Goal: Information Seeking & Learning: Learn about a topic

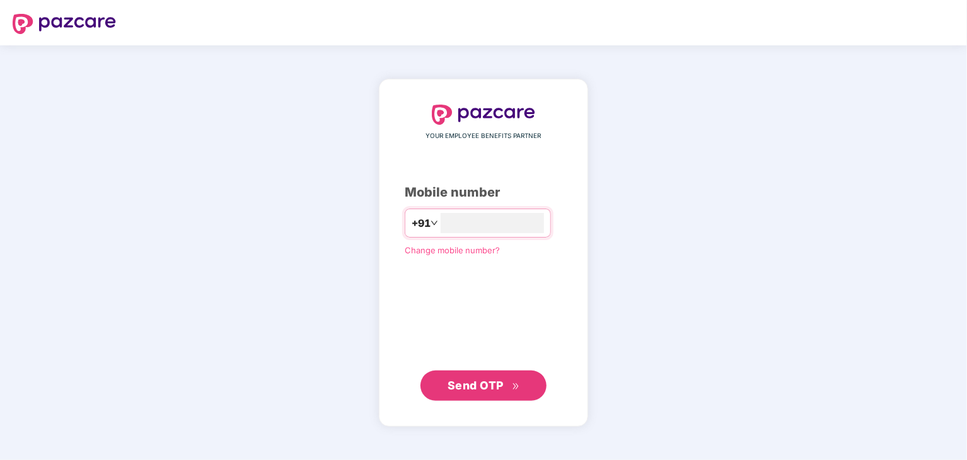
type input "**********"
click at [460, 382] on span "Send OTP" at bounding box center [476, 384] width 56 height 13
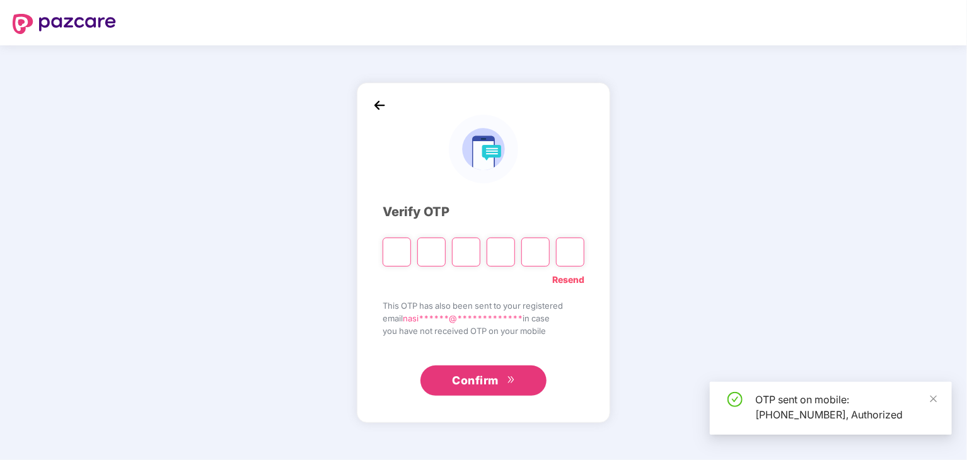
click at [394, 255] on input "Please enter verification code. Digit 1" at bounding box center [397, 252] width 28 height 29
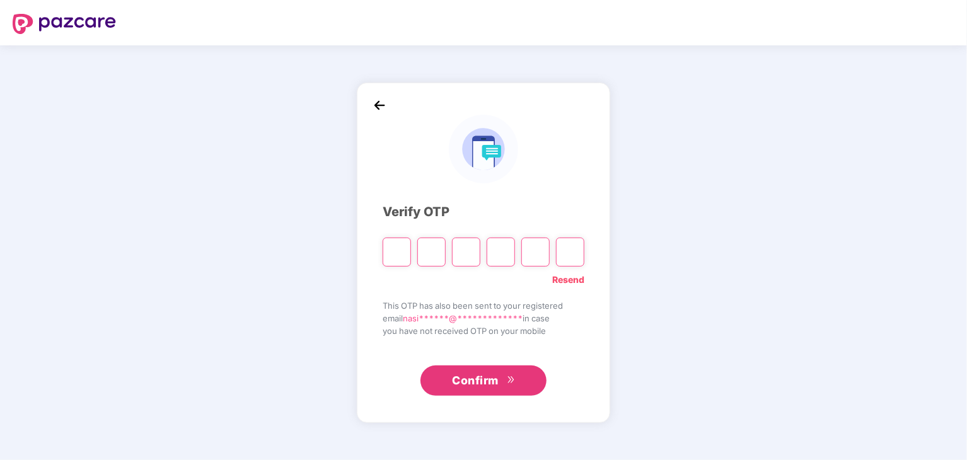
type input "*"
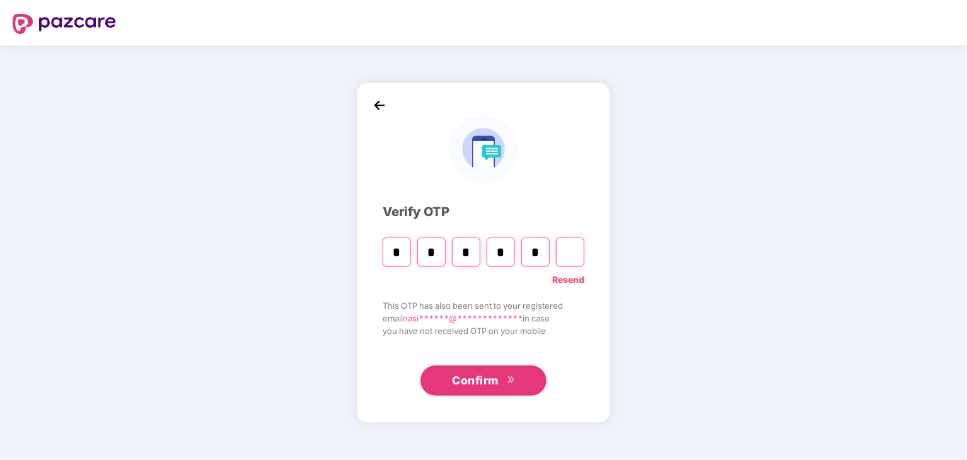
type input "*"
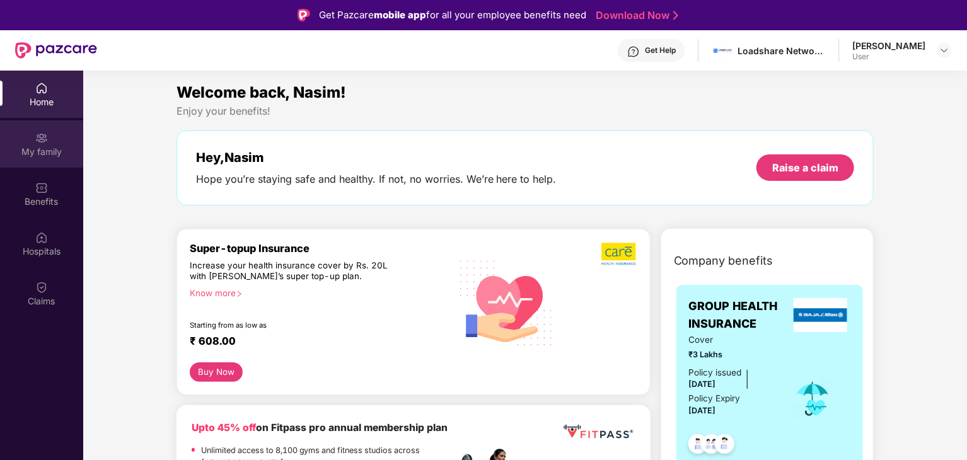
click at [51, 155] on div "My family" at bounding box center [41, 152] width 83 height 13
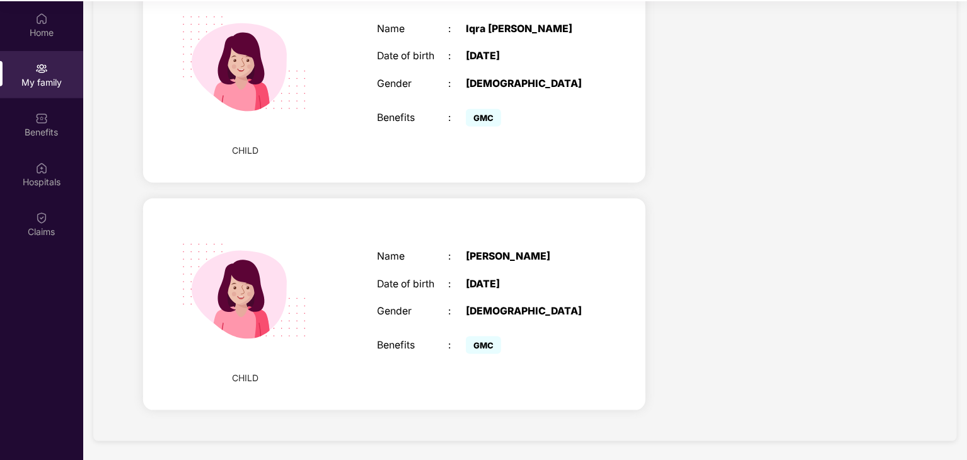
scroll to position [71, 0]
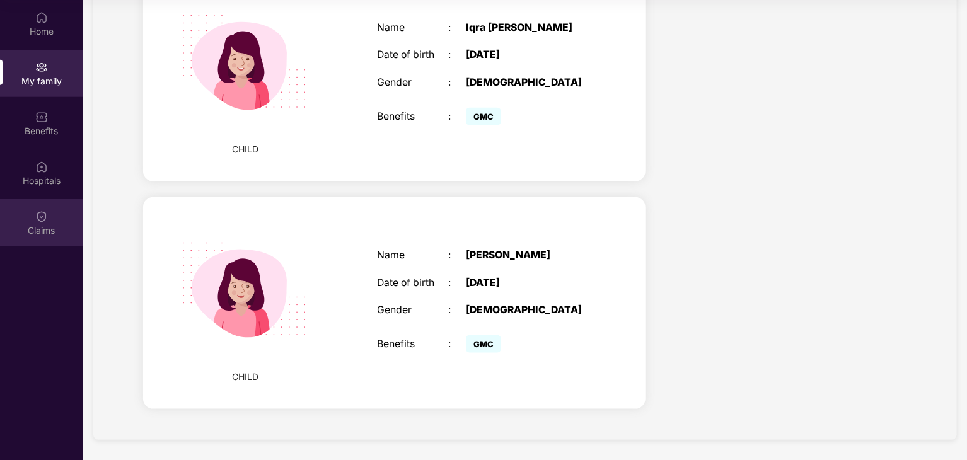
click at [40, 237] on div "Claims" at bounding box center [41, 230] width 83 height 13
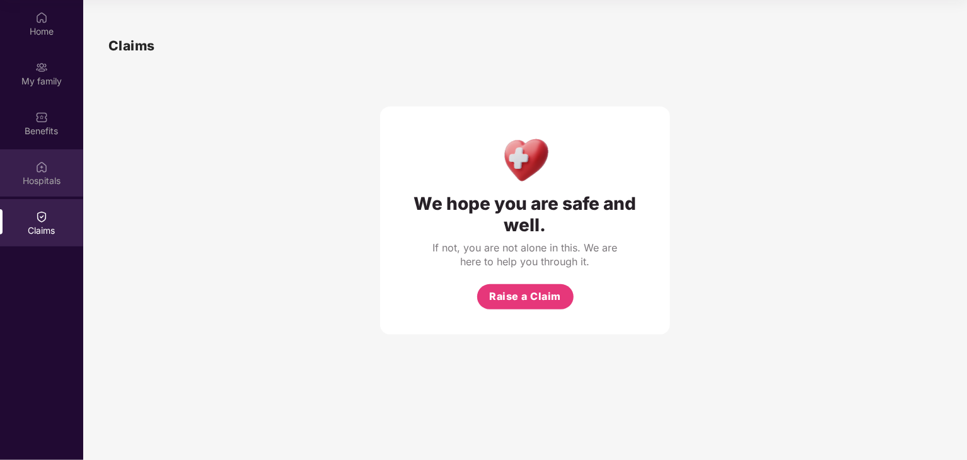
click at [49, 180] on div "Hospitals" at bounding box center [41, 181] width 83 height 13
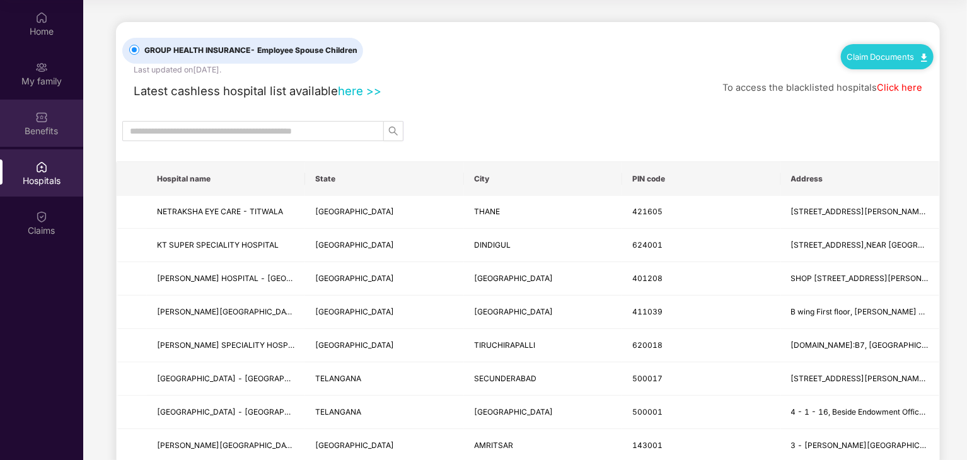
click at [44, 132] on div "Benefits" at bounding box center [41, 131] width 83 height 13
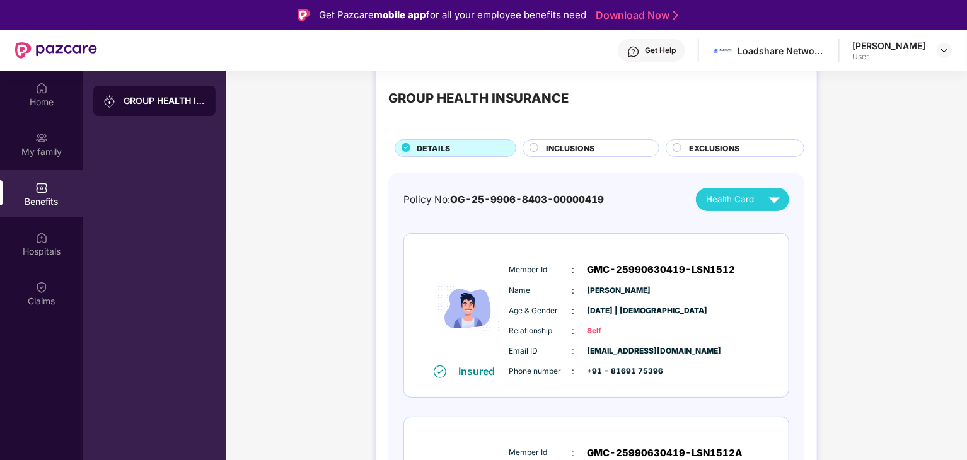
scroll to position [25, 0]
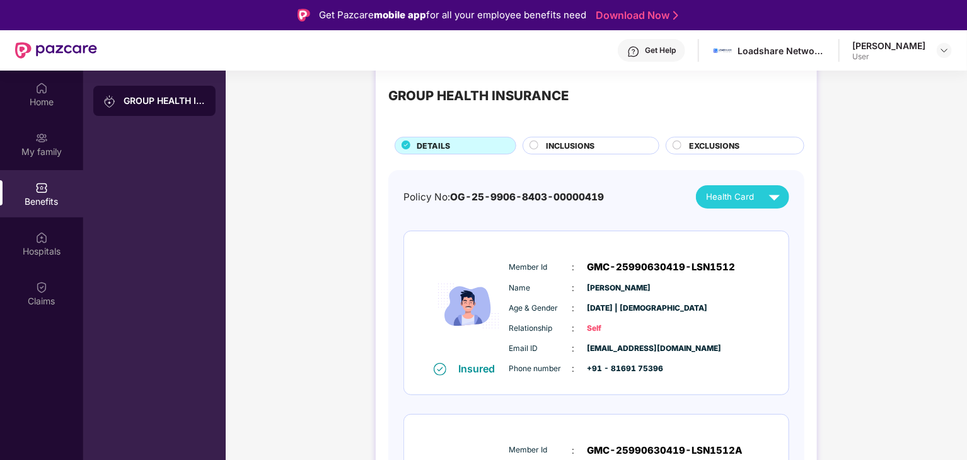
click at [584, 144] on span "INCLUSIONS" at bounding box center [570, 146] width 49 height 12
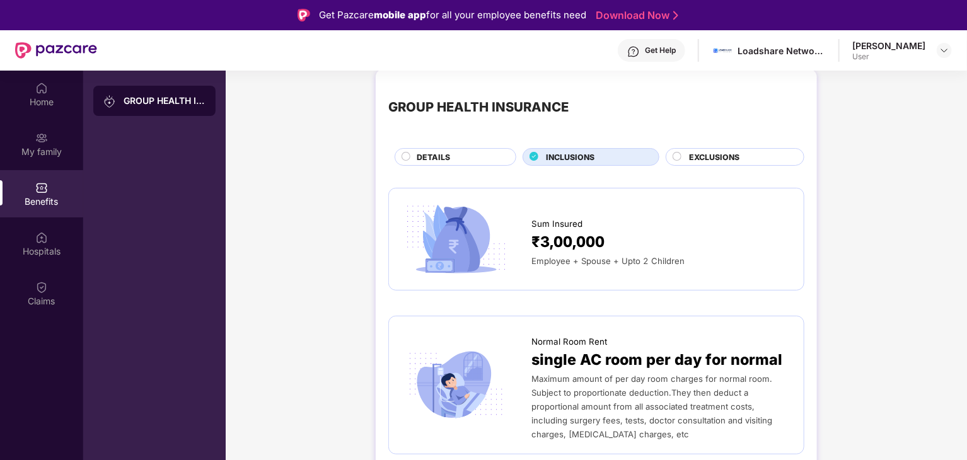
scroll to position [20, 0]
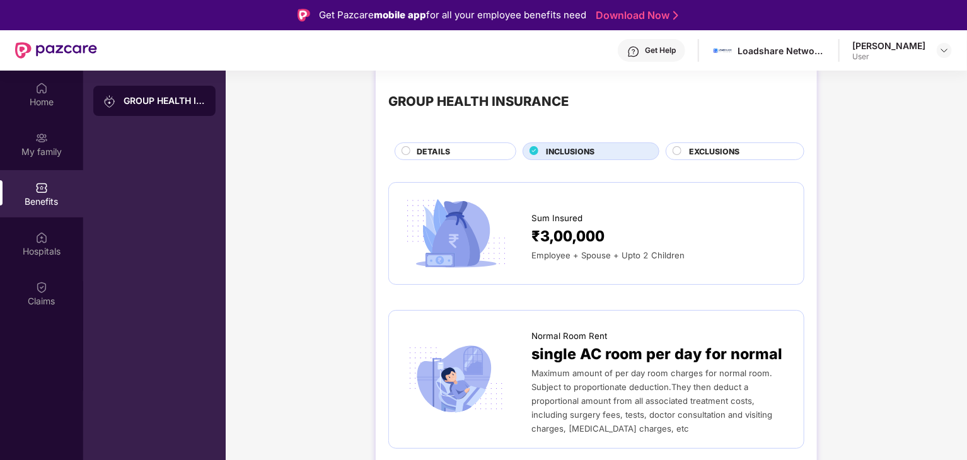
click at [715, 155] on span "EXCLUSIONS" at bounding box center [714, 152] width 50 height 12
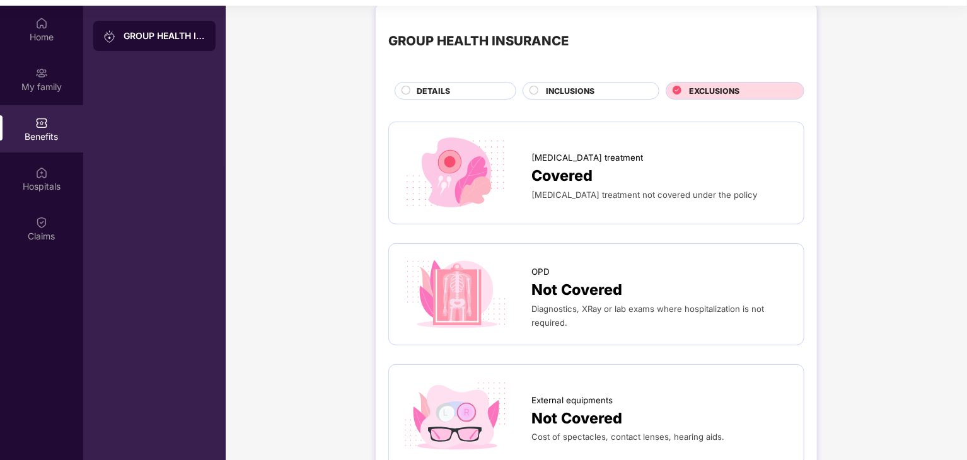
scroll to position [0, 0]
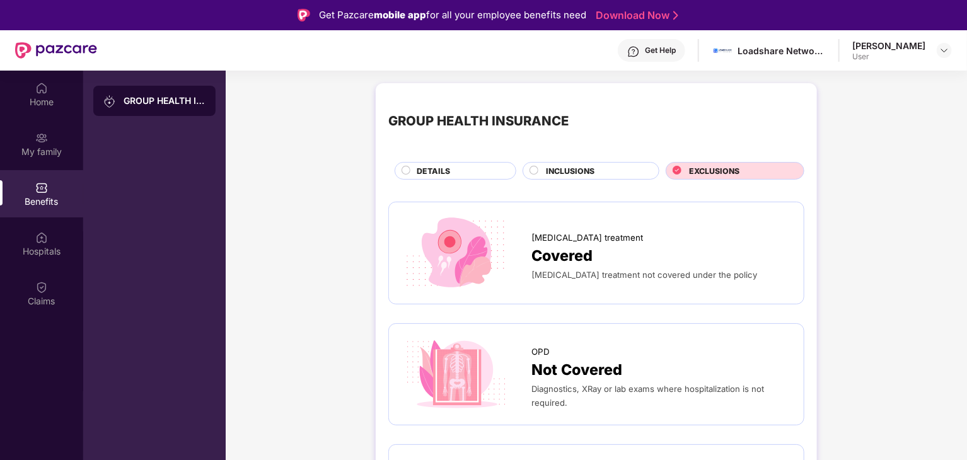
click at [433, 168] on span "DETAILS" at bounding box center [433, 171] width 33 height 12
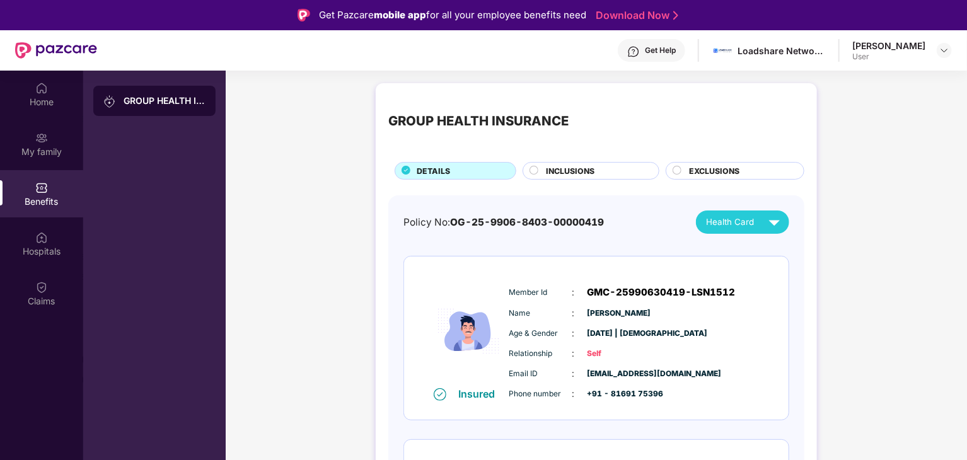
click at [565, 170] on span "INCLUSIONS" at bounding box center [570, 171] width 49 height 12
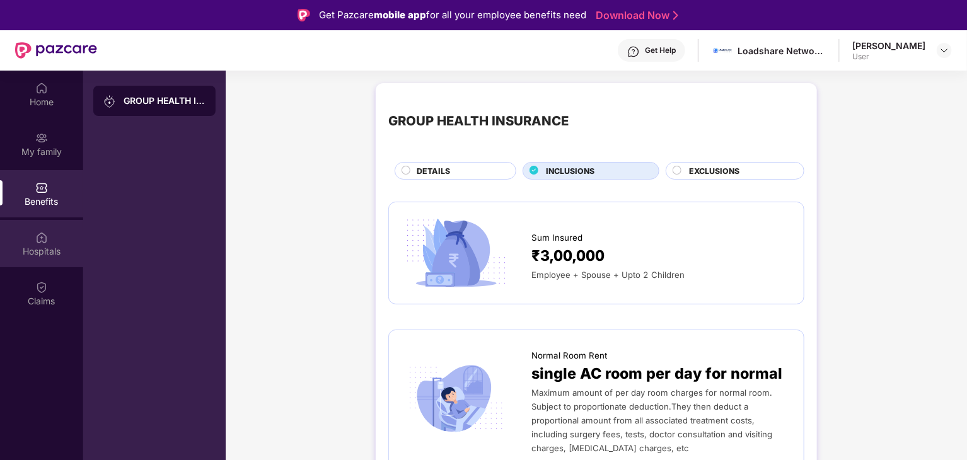
click at [37, 255] on div "Hospitals" at bounding box center [41, 251] width 83 height 13
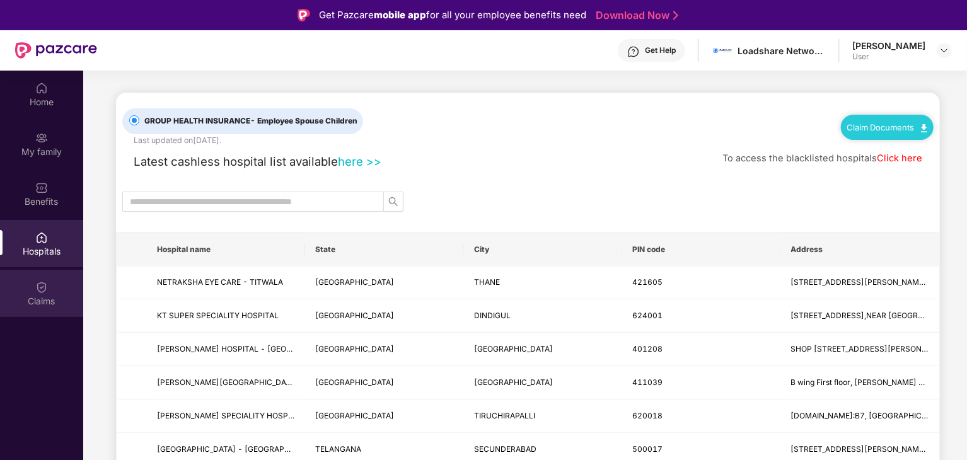
click at [30, 298] on div "Claims" at bounding box center [41, 301] width 83 height 13
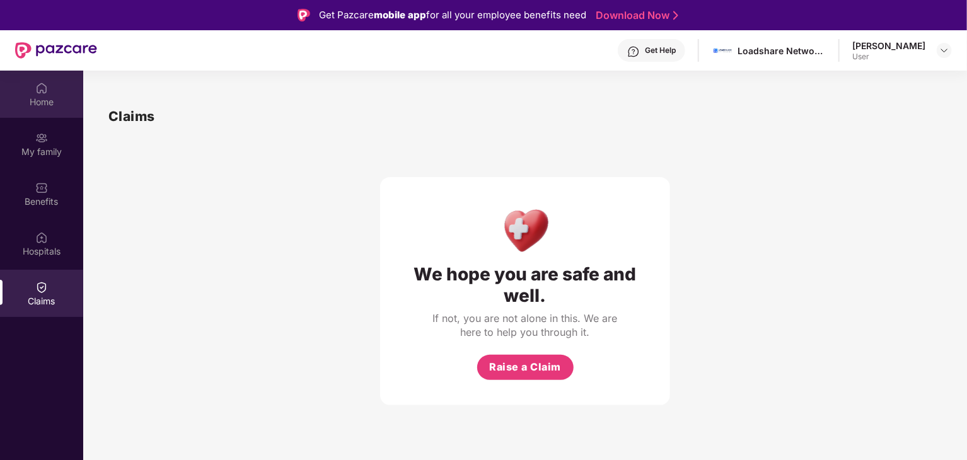
click at [42, 105] on div "Home" at bounding box center [41, 102] width 83 height 13
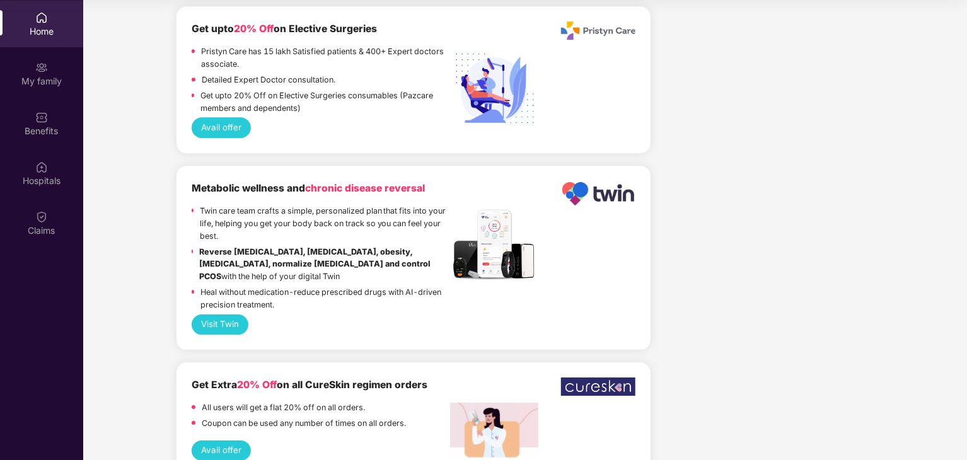
scroll to position [1905, 0]
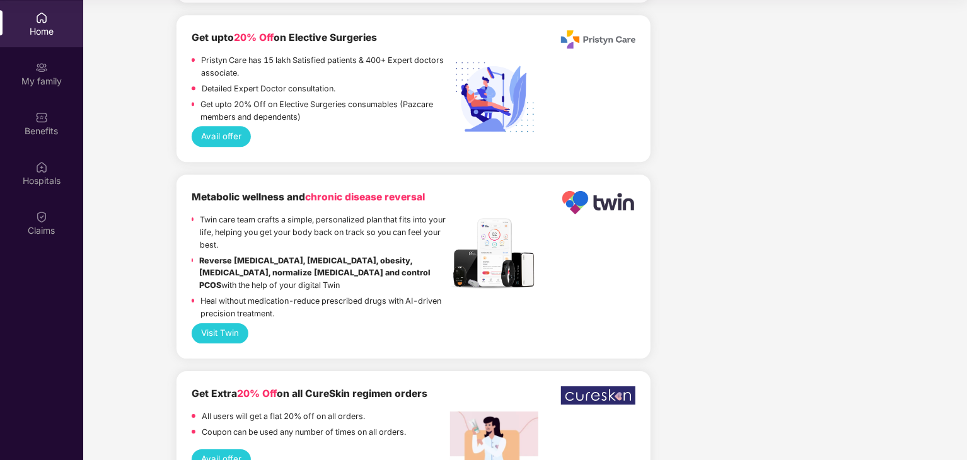
click at [39, 26] on div "Home" at bounding box center [41, 31] width 83 height 13
click at [59, 75] on div "My family" at bounding box center [41, 81] width 83 height 13
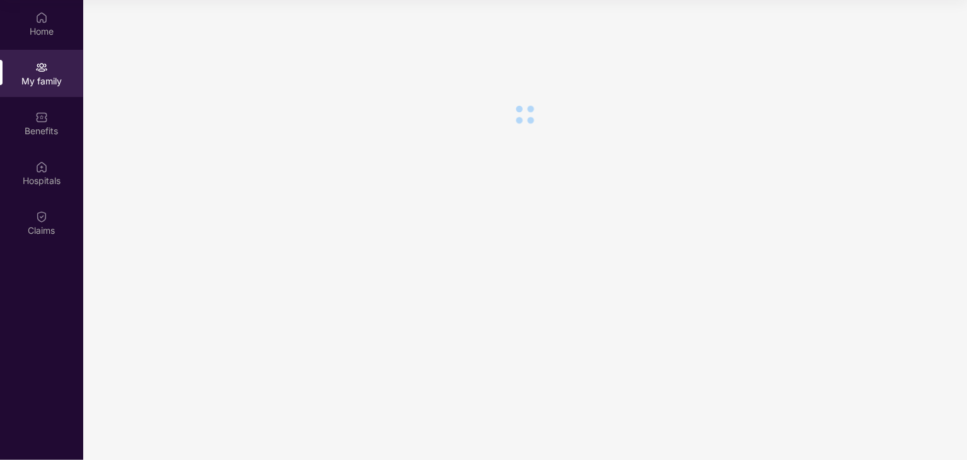
scroll to position [0, 0]
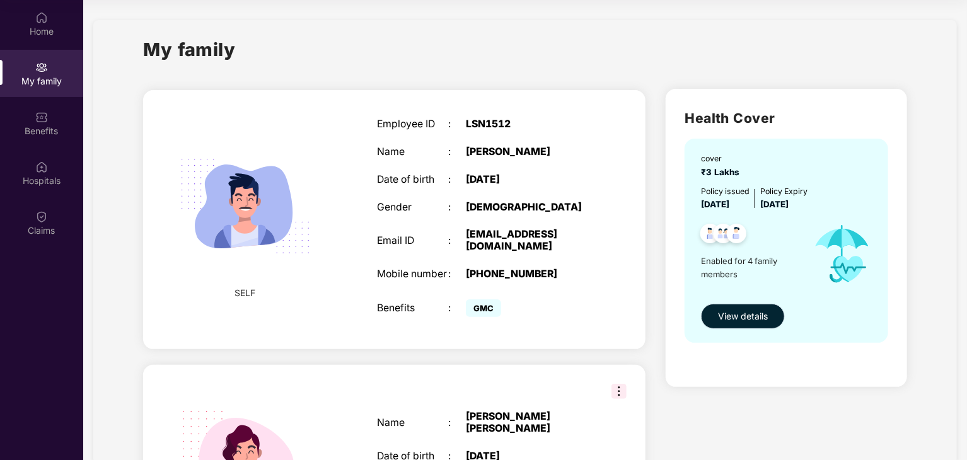
click at [727, 316] on span "View details" at bounding box center [743, 317] width 50 height 14
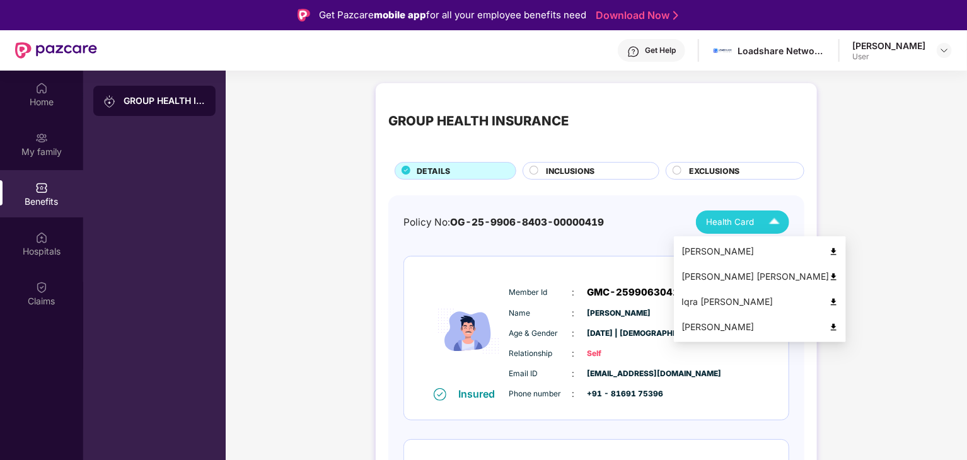
click at [776, 223] on img at bounding box center [775, 222] width 22 height 22
click at [771, 228] on img at bounding box center [775, 222] width 22 height 22
click at [798, 283] on div "Khalda Nasim Ahmed Khan" at bounding box center [760, 277] width 157 height 14
